Goal: Transaction & Acquisition: Purchase product/service

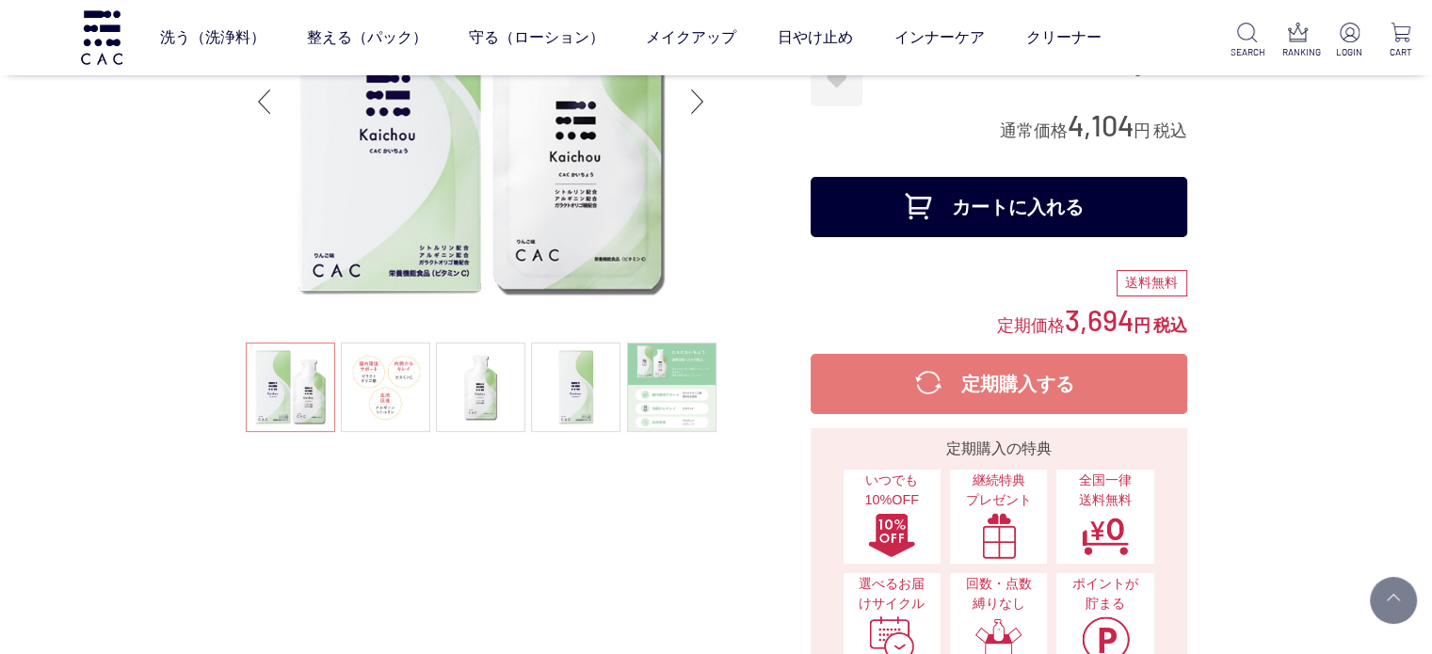
scroll to position [282, 0]
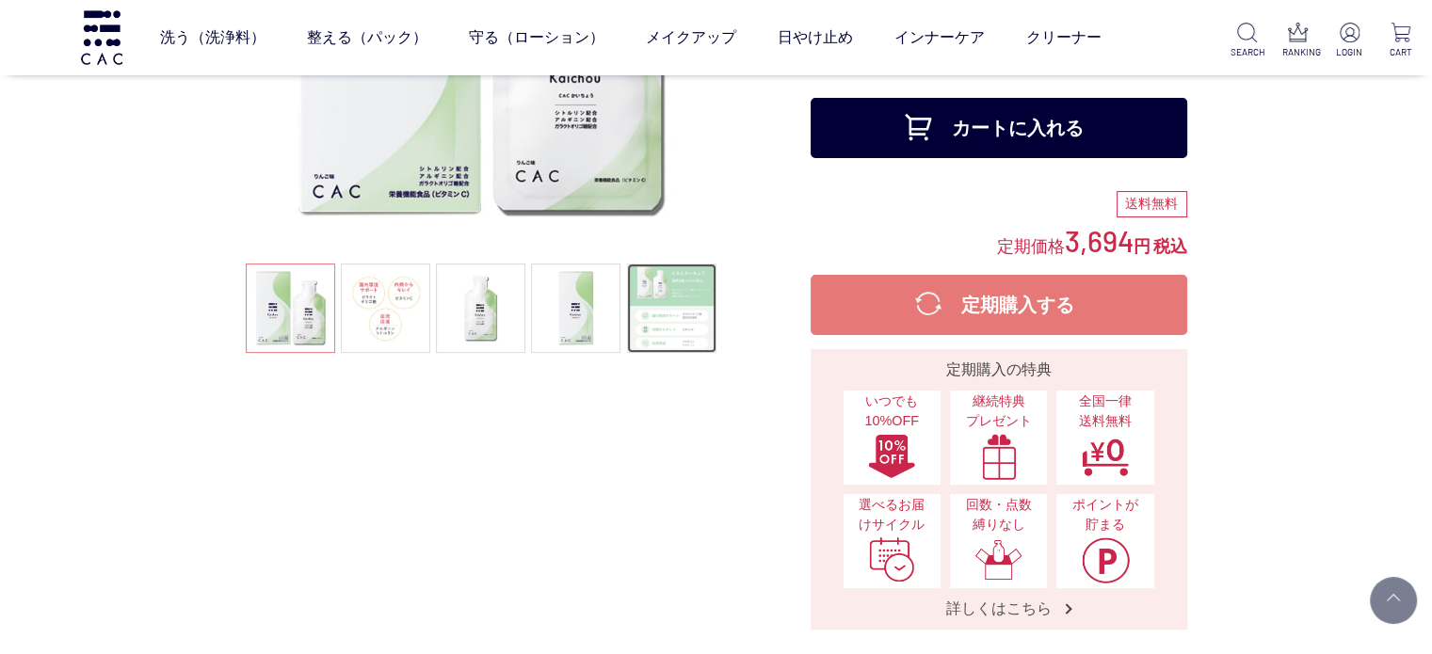
click at [702, 315] on link at bounding box center [671, 308] width 89 height 89
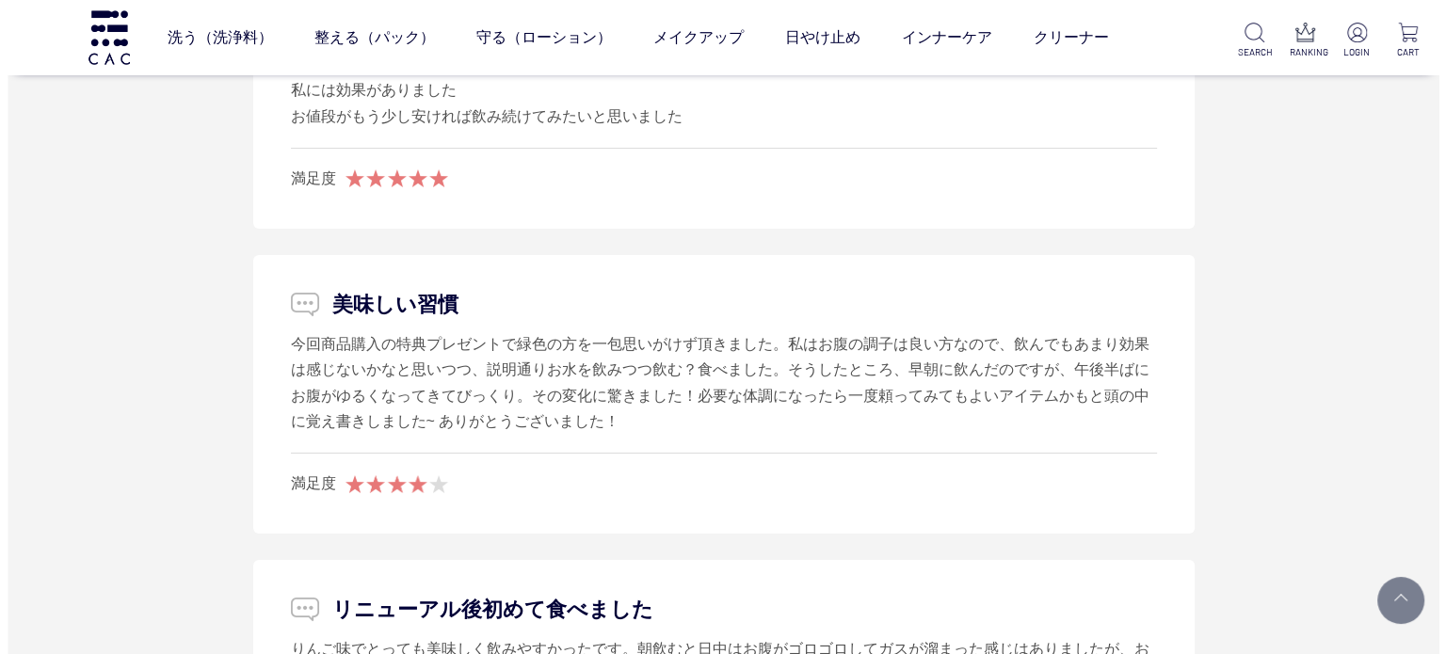
scroll to position [7156, 0]
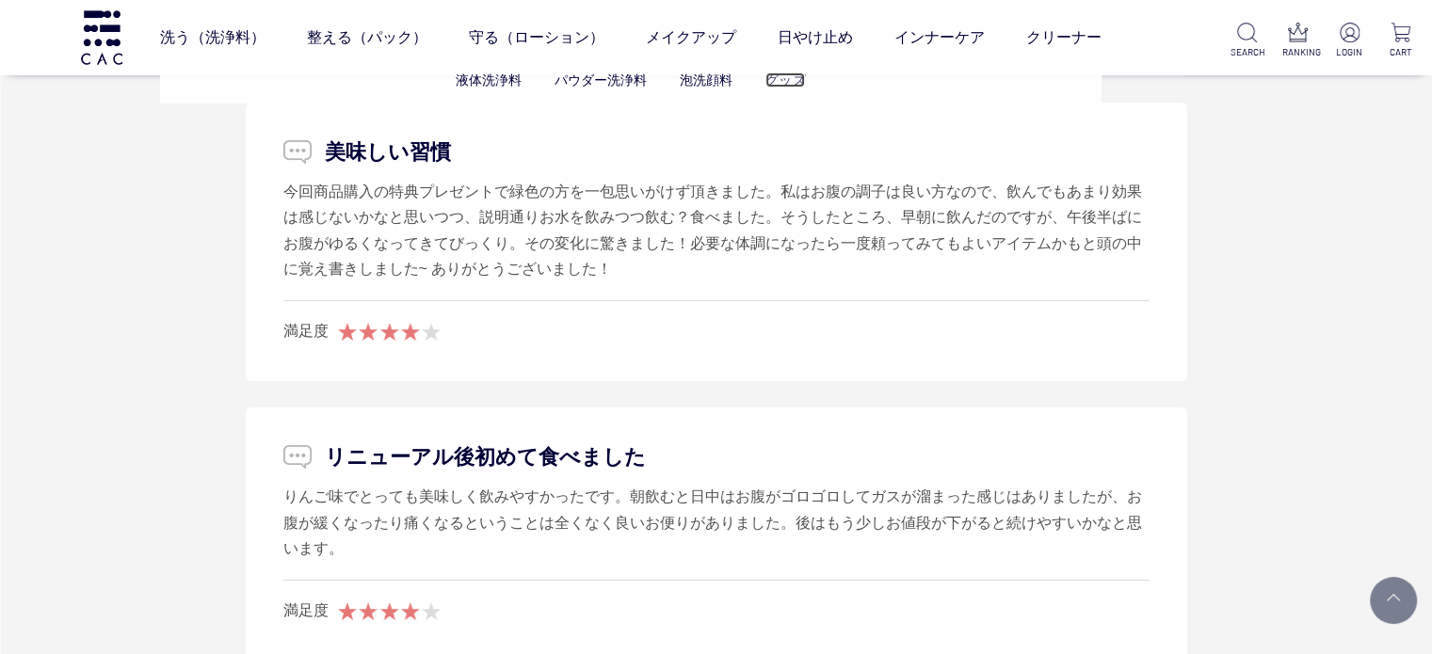
click at [782, 73] on link "グッズ" at bounding box center [786, 80] width 40 height 15
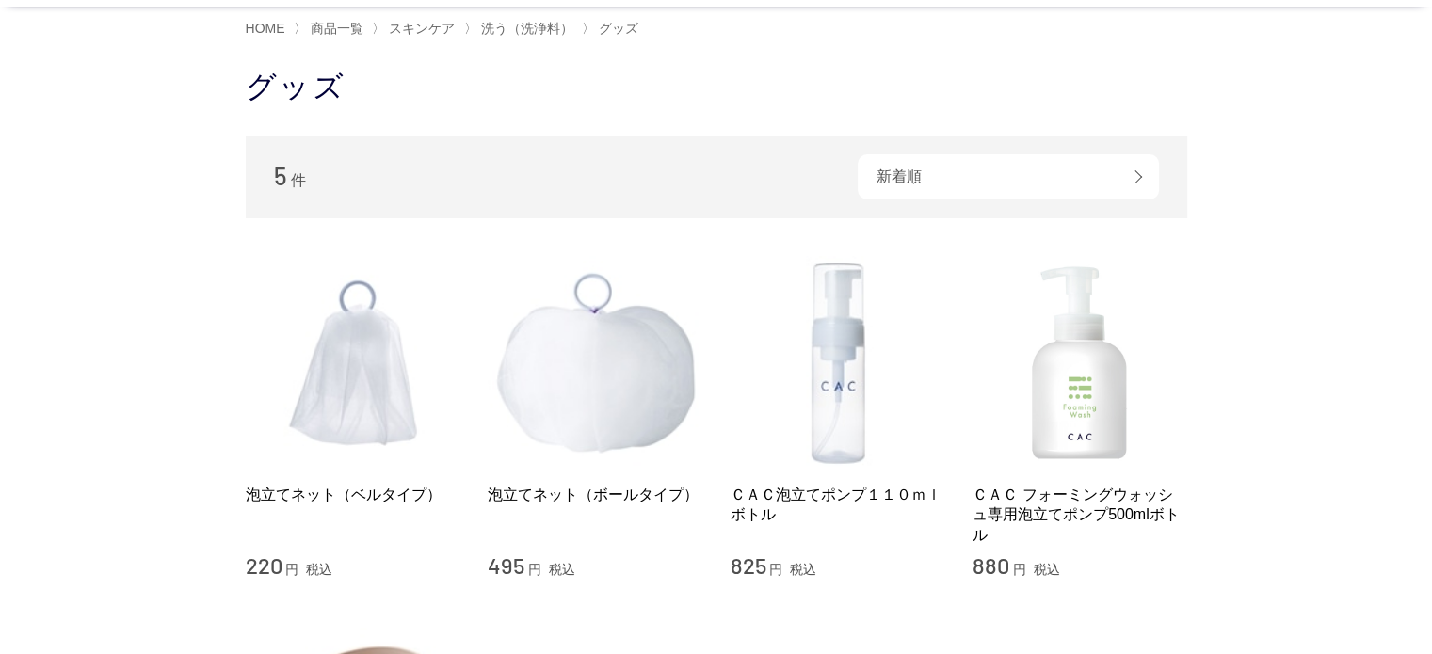
scroll to position [188, 0]
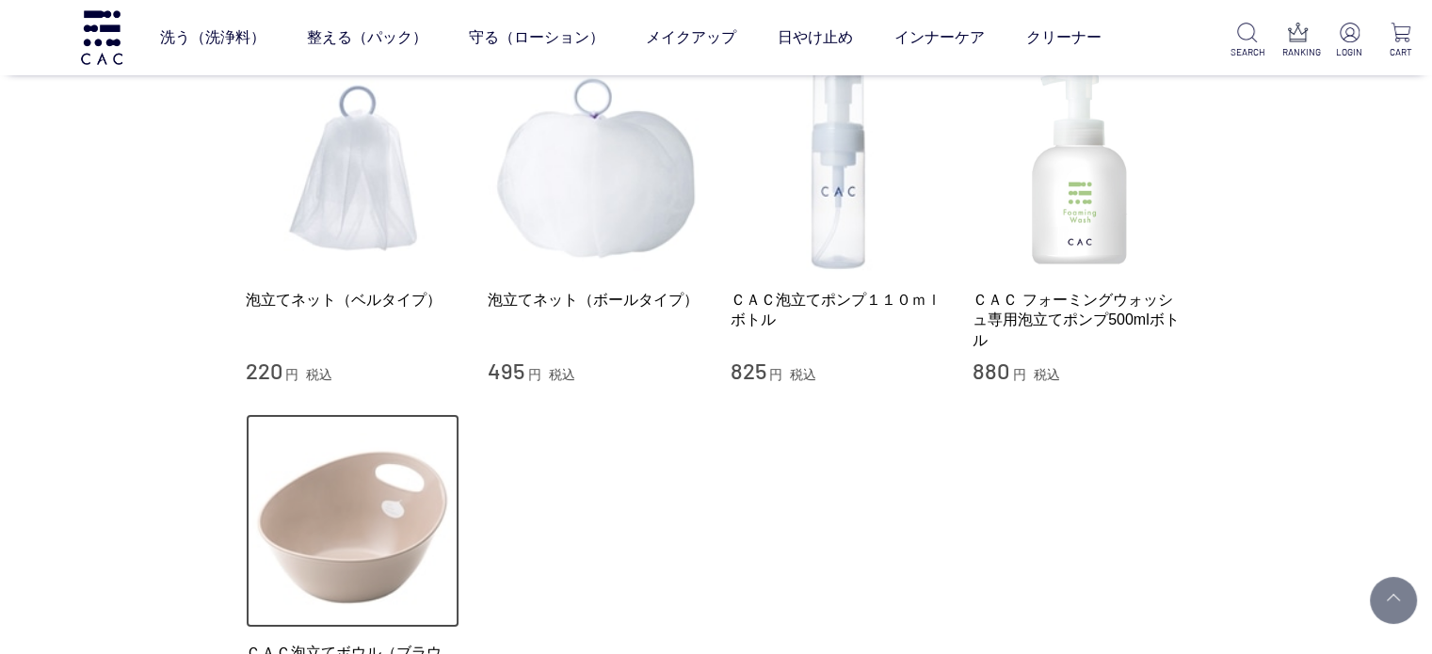
click at [385, 490] on img at bounding box center [353, 521] width 215 height 215
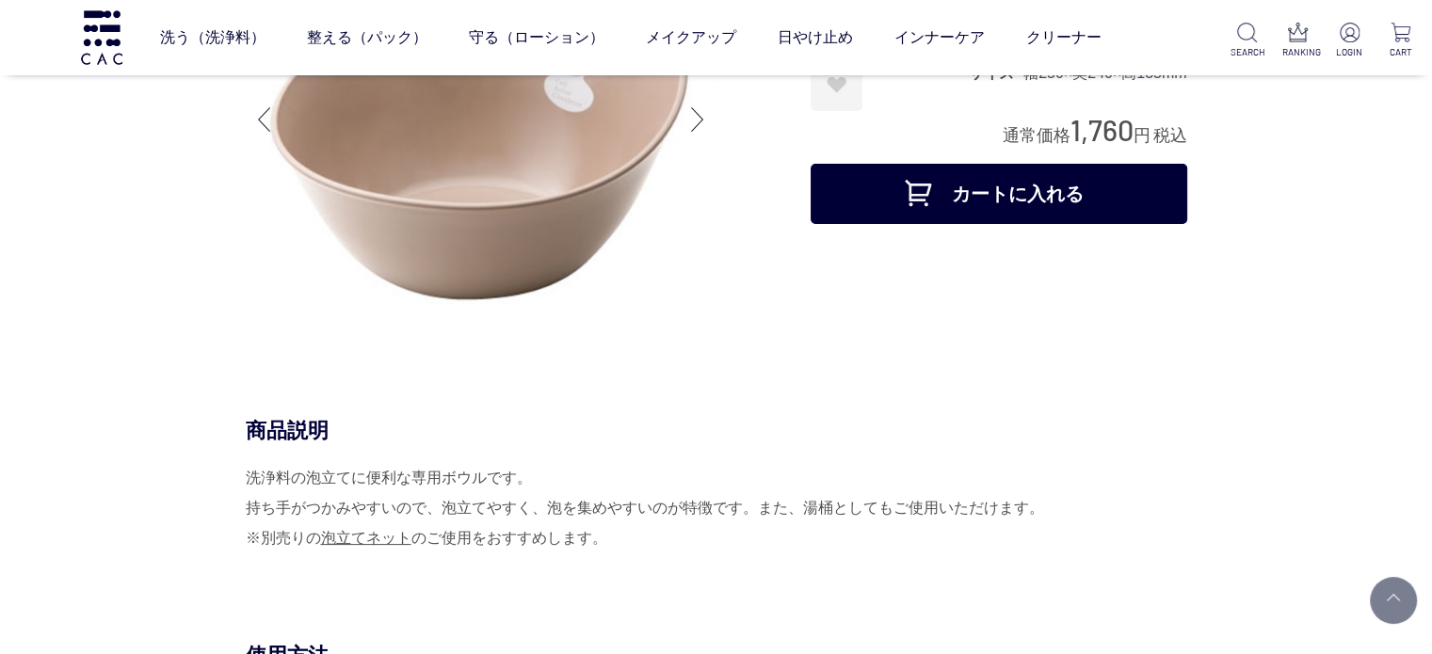
scroll to position [94, 0]
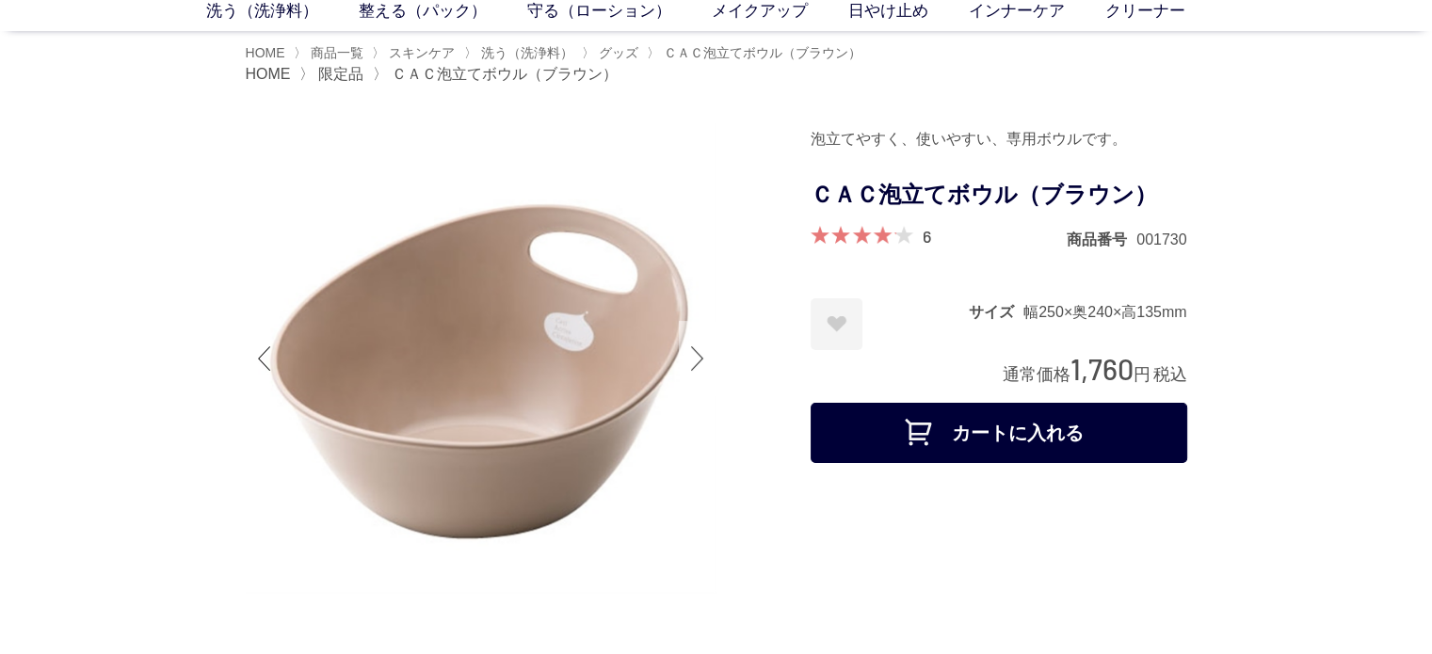
click at [700, 368] on div at bounding box center [698, 358] width 38 height 75
click at [697, 363] on div at bounding box center [698, 358] width 38 height 75
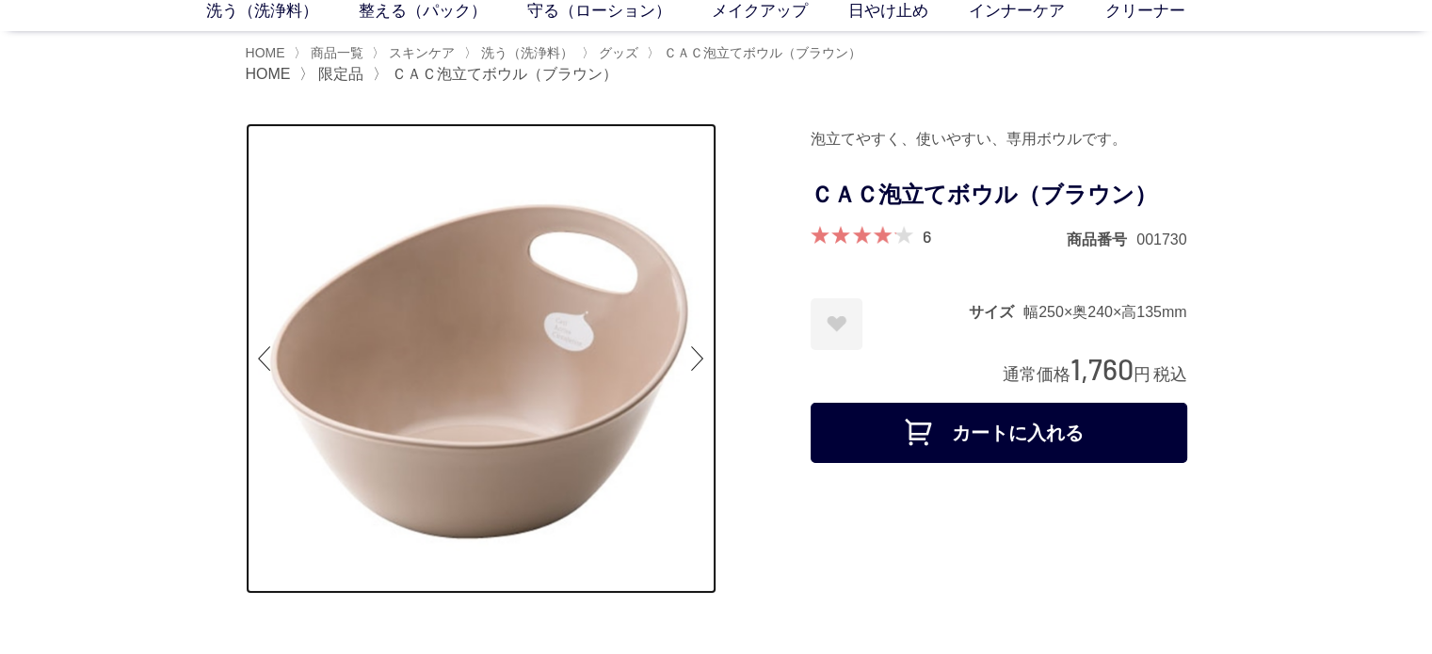
click at [537, 388] on img at bounding box center [481, 358] width 471 height 471
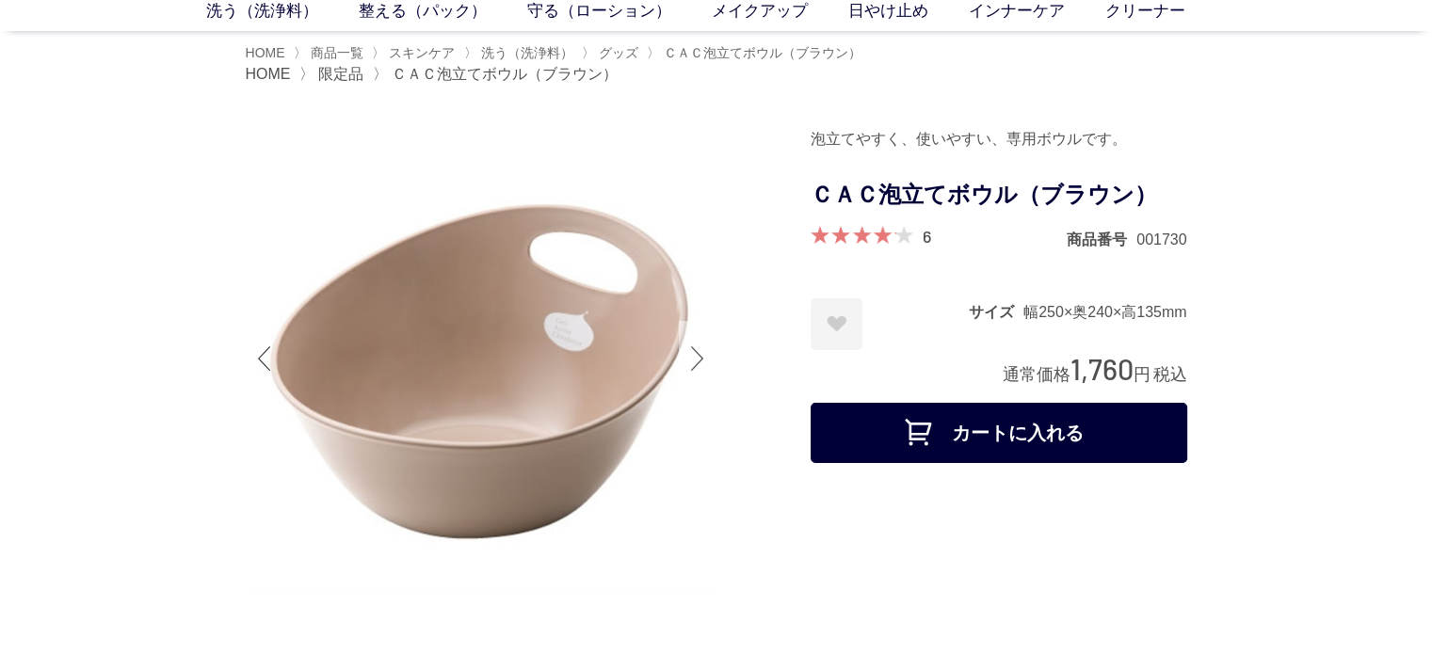
click at [702, 361] on div at bounding box center [698, 358] width 38 height 75
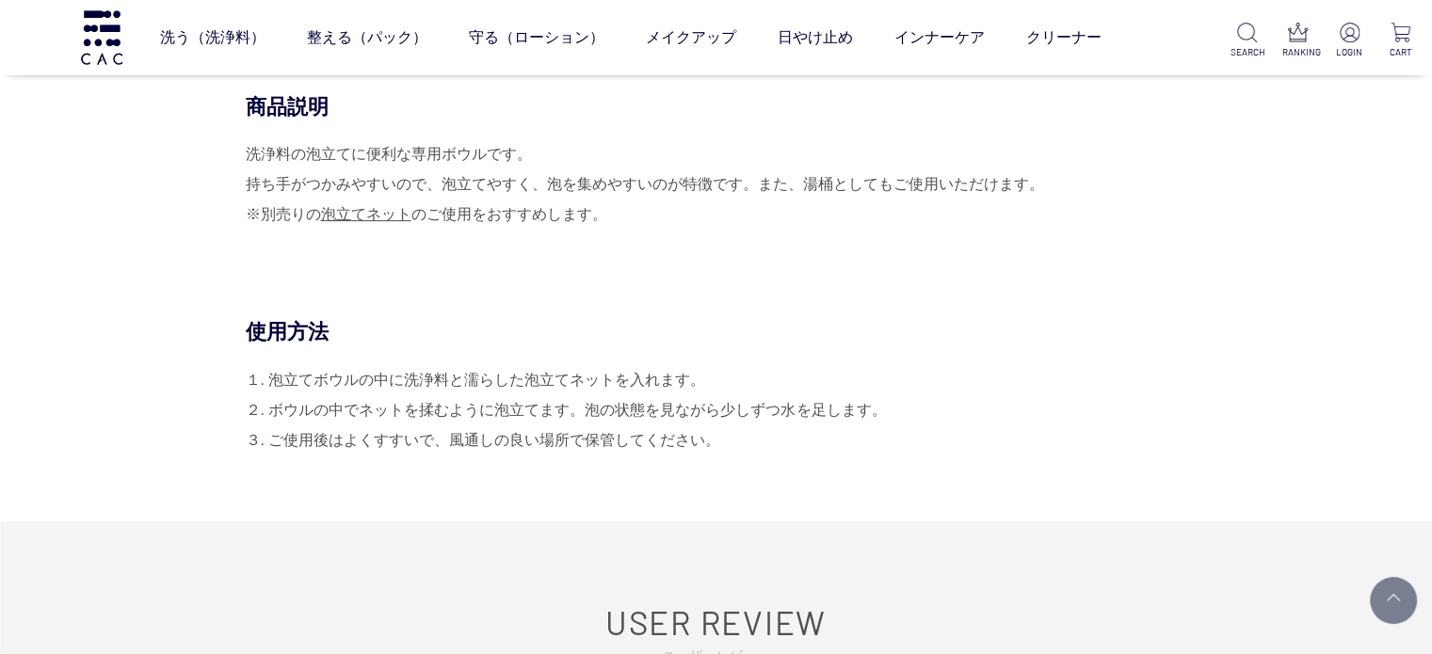
scroll to position [659, 0]
